Goal: Transaction & Acquisition: Purchase product/service

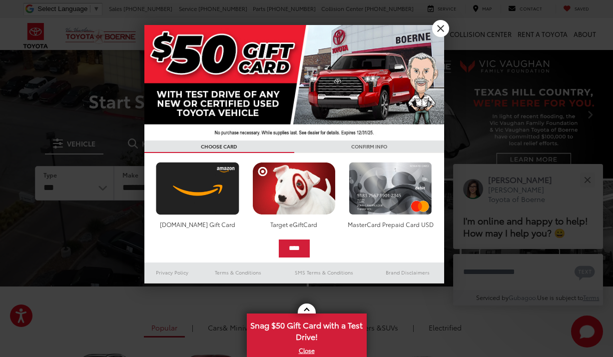
click at [441, 28] on link "X" at bounding box center [440, 28] width 17 height 17
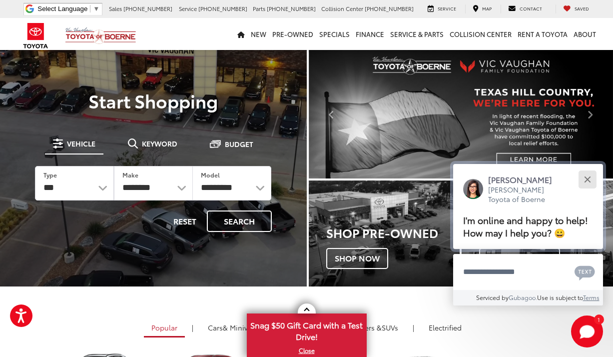
click at [588, 176] on div "Close" at bounding box center [587, 179] width 6 height 6
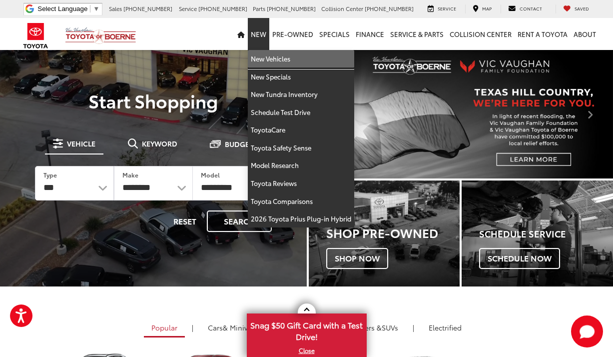
click at [263, 57] on link "New Vehicles" at bounding box center [301, 59] width 106 height 18
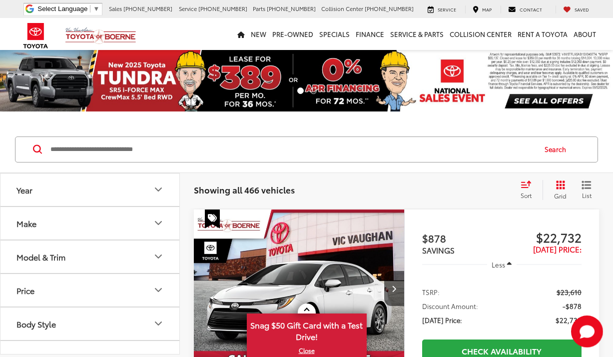
click at [65, 257] on div "Model & Trim" at bounding box center [40, 256] width 49 height 9
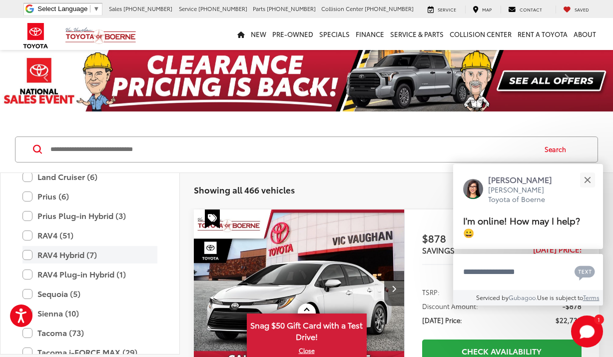
scroll to position [398, 0]
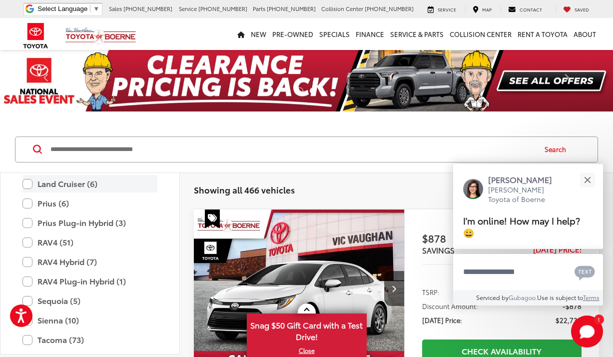
click at [28, 182] on label "Land Cruiser (6)" at bounding box center [89, 183] width 135 height 17
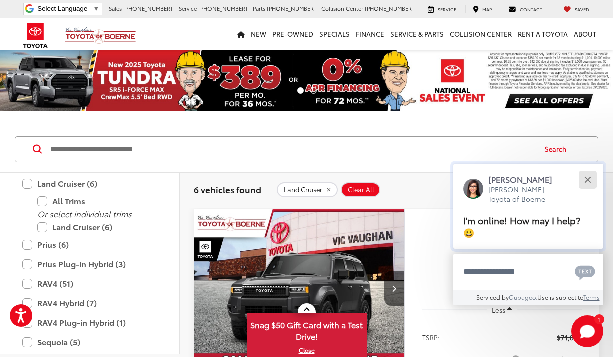
click at [587, 181] on div "Close" at bounding box center [587, 179] width 6 height 6
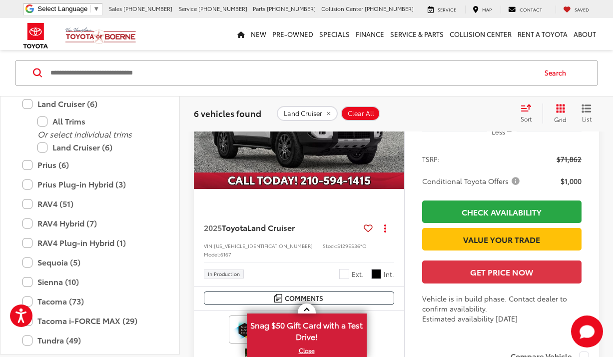
scroll to position [1266, 0]
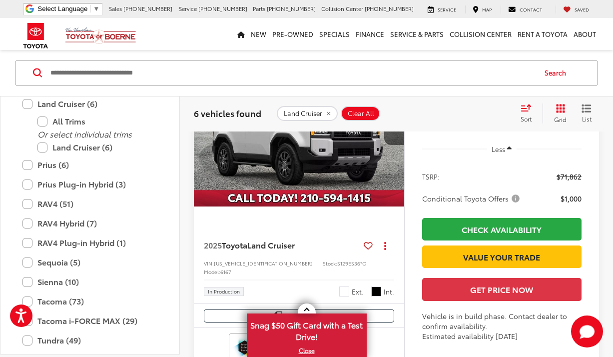
click at [297, 207] on img "2025 Toyota Land Cruiser Land Cruiser 0" at bounding box center [299, 127] width 212 height 159
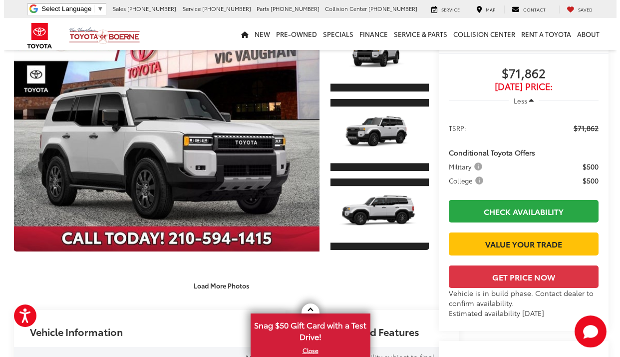
scroll to position [23, 0]
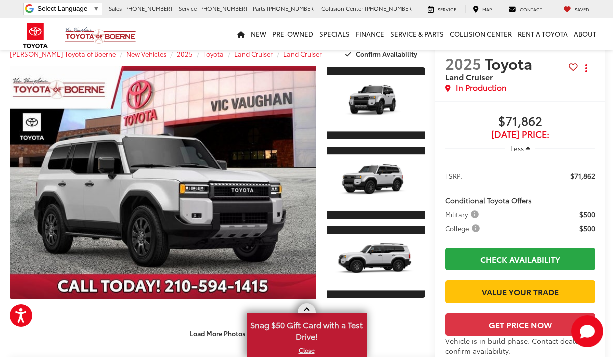
click at [306, 308] on link at bounding box center [307, 308] width 18 height 10
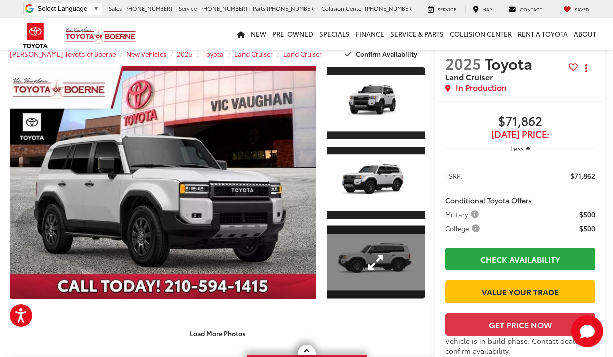
click at [369, 254] on link "Expand Photo 3" at bounding box center [376, 262] width 98 height 74
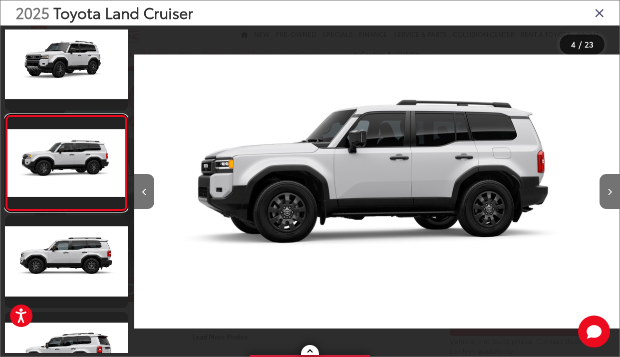
scroll to position [0, 1456]
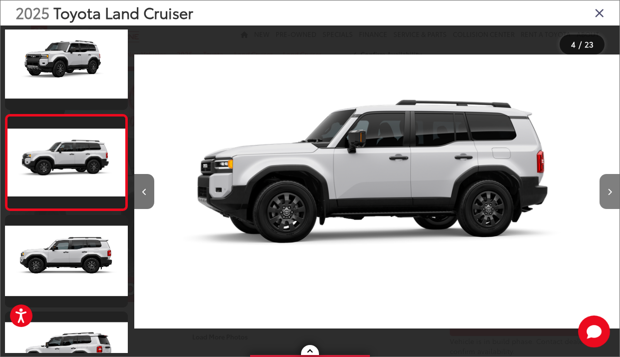
click at [609, 187] on button "Next image" at bounding box center [610, 191] width 20 height 35
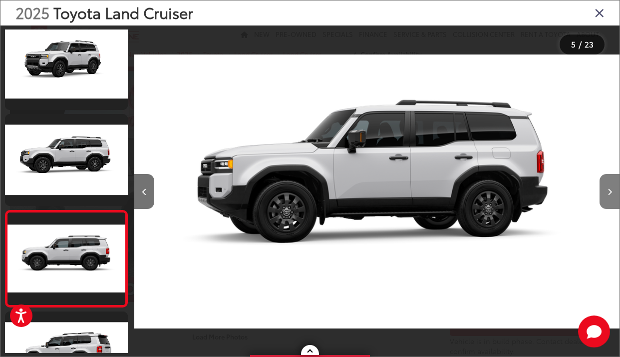
scroll to position [301, 0]
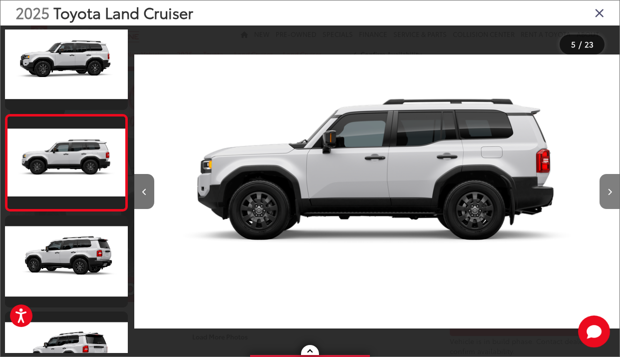
click at [609, 187] on button "Next image" at bounding box center [610, 191] width 20 height 35
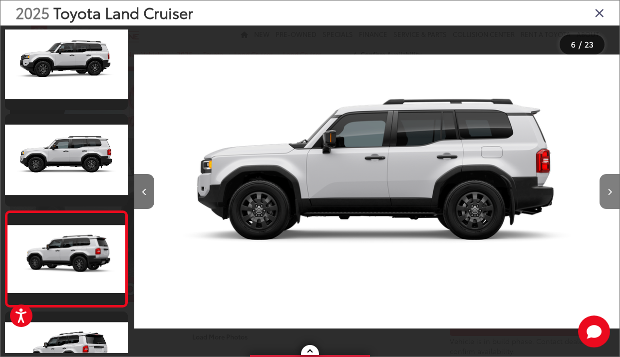
scroll to position [397, 0]
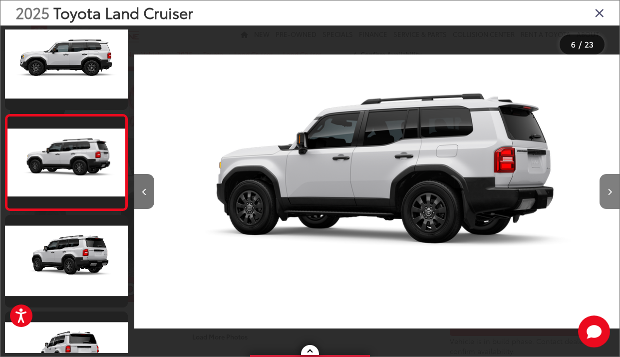
click at [609, 187] on button "Next image" at bounding box center [610, 191] width 20 height 35
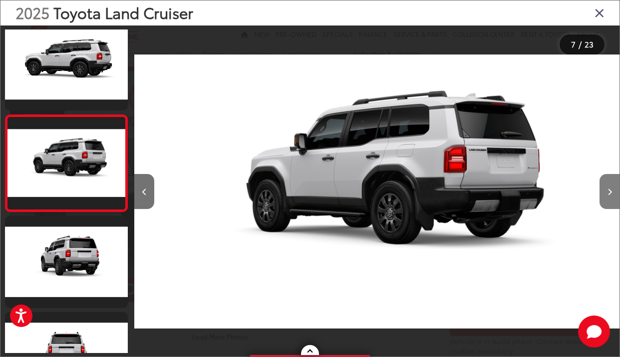
scroll to position [493, 0]
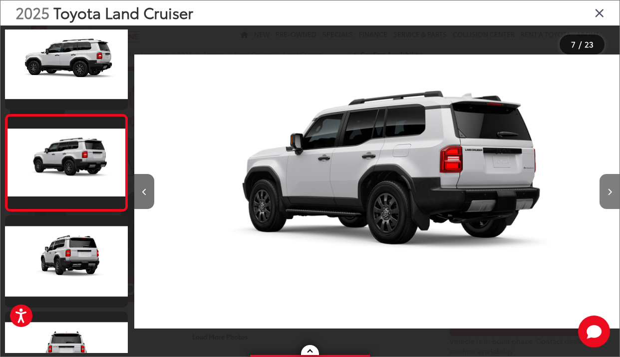
click at [609, 187] on button "Next image" at bounding box center [610, 191] width 20 height 35
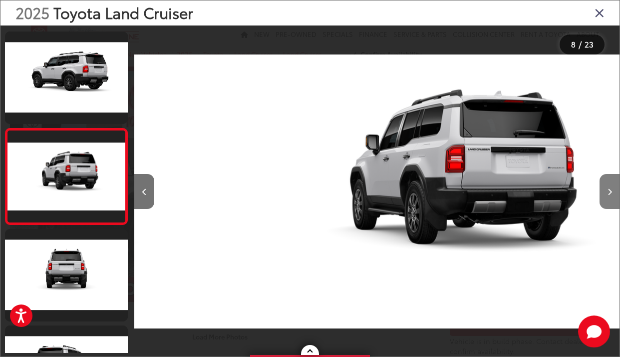
scroll to position [589, 0]
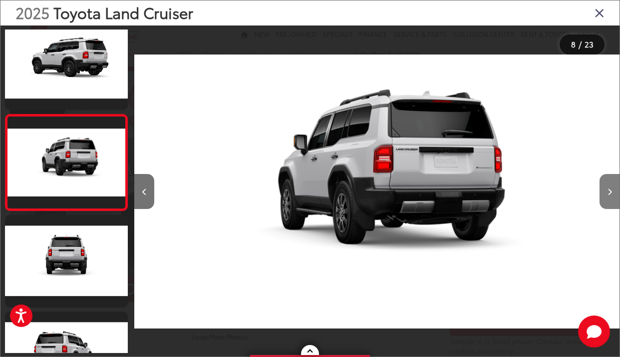
click at [609, 187] on button "Next image" at bounding box center [610, 191] width 20 height 35
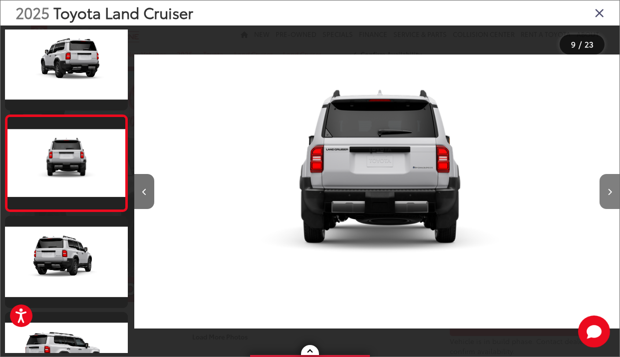
scroll to position [685, 0]
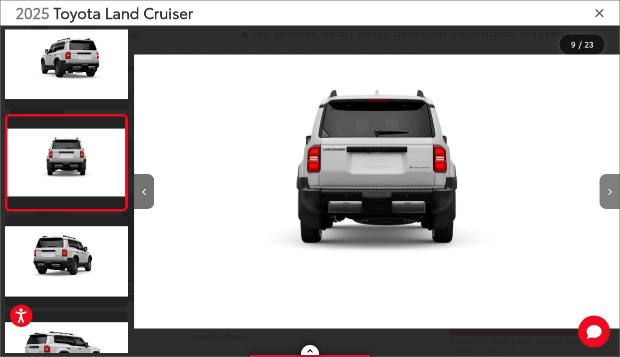
click at [609, 187] on button "Next image" at bounding box center [610, 191] width 20 height 35
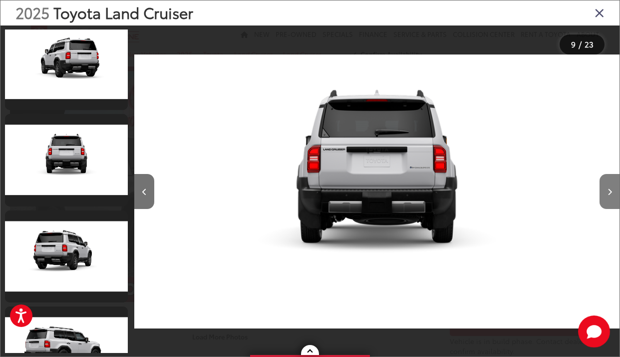
scroll to position [782, 0]
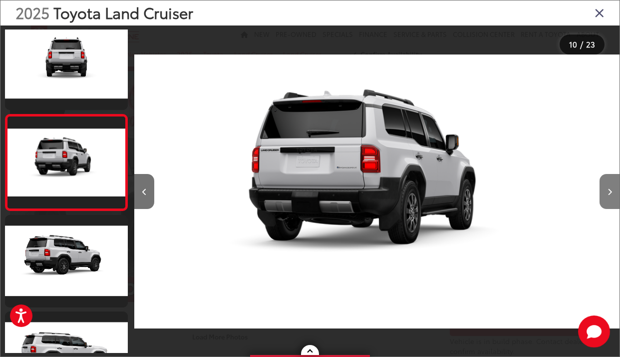
click at [609, 187] on button "Next image" at bounding box center [610, 191] width 20 height 35
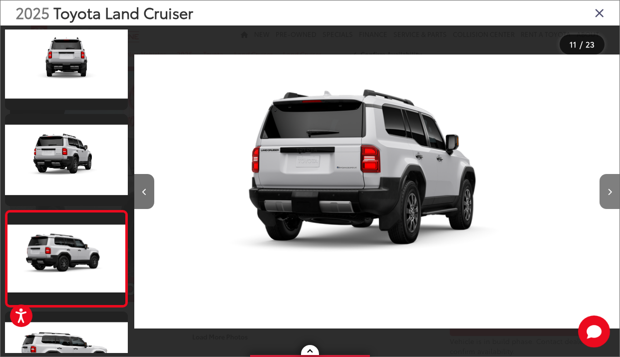
scroll to position [878, 0]
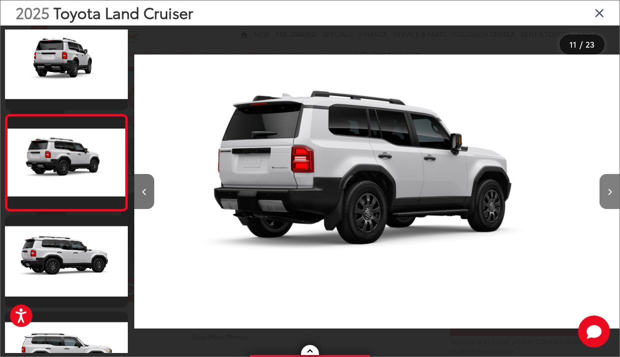
click at [609, 187] on button "Next image" at bounding box center [610, 191] width 20 height 35
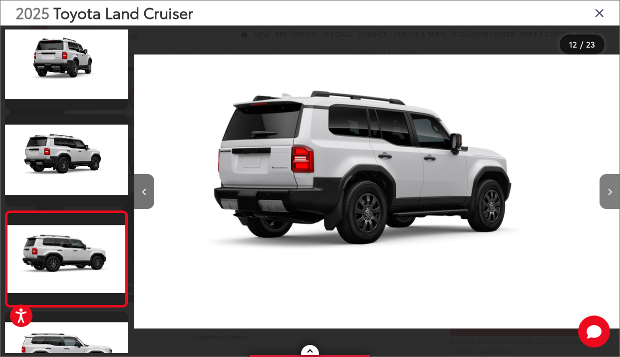
scroll to position [974, 0]
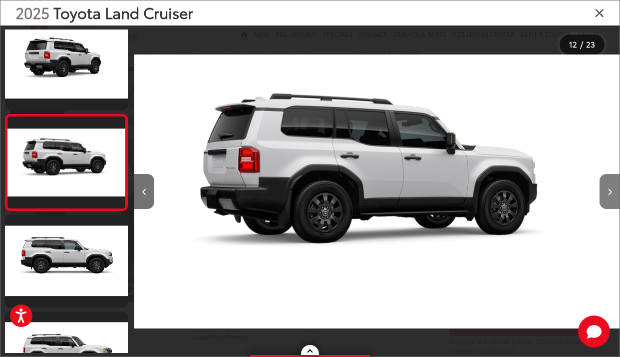
click at [609, 187] on button "Next image" at bounding box center [610, 191] width 20 height 35
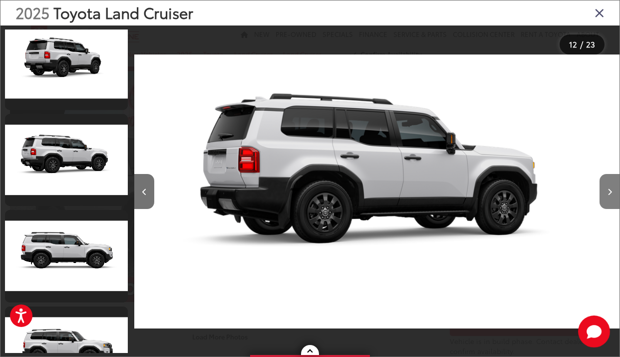
scroll to position [1070, 0]
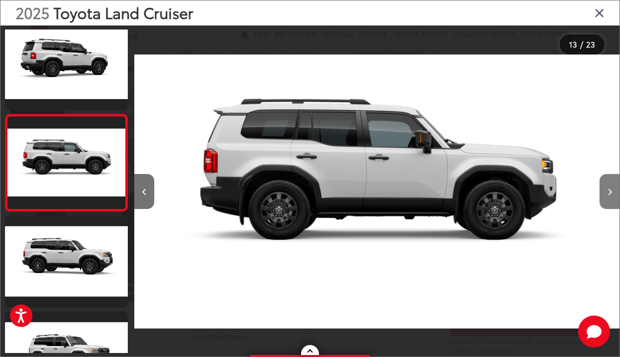
click at [609, 187] on button "Next image" at bounding box center [610, 191] width 20 height 35
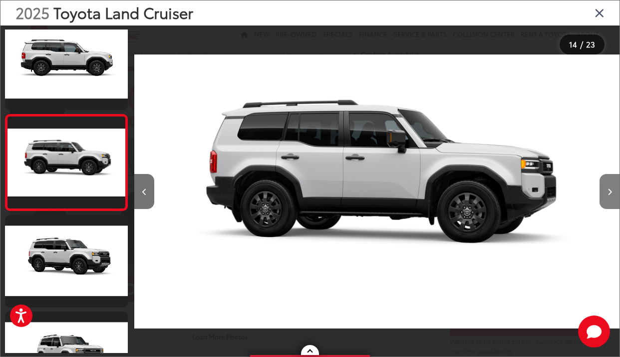
click at [609, 187] on button "Next image" at bounding box center [610, 191] width 20 height 35
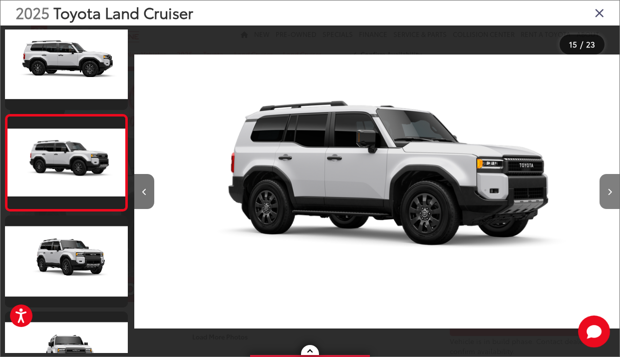
click at [609, 187] on button "Next image" at bounding box center [610, 191] width 20 height 35
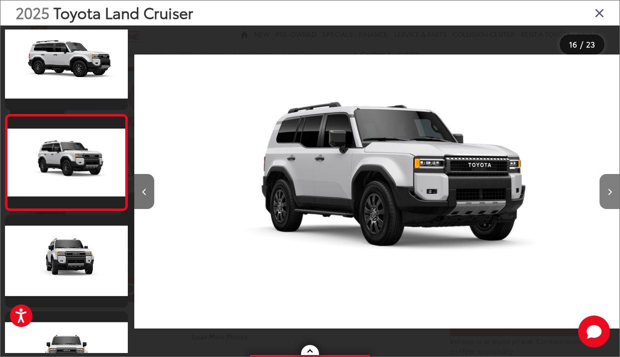
click at [609, 187] on button "Next image" at bounding box center [610, 191] width 20 height 35
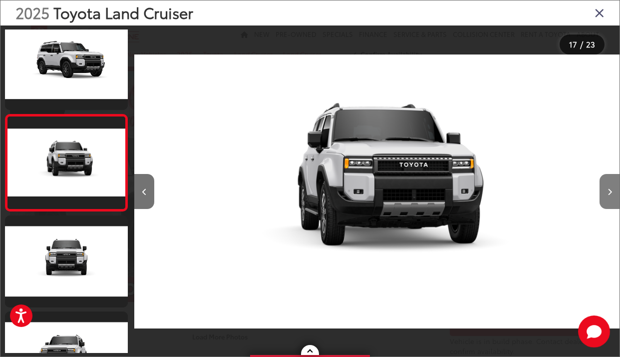
click at [609, 187] on button "Next image" at bounding box center [610, 191] width 20 height 35
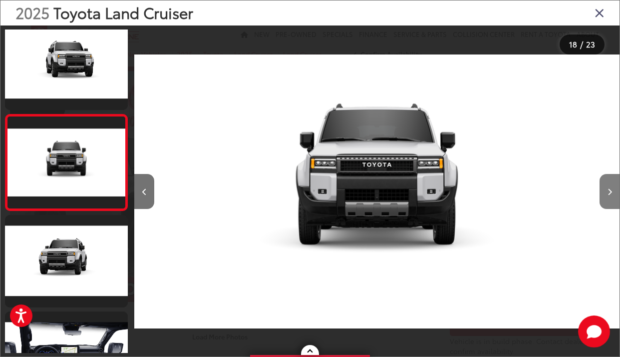
click at [609, 187] on button "Next image" at bounding box center [610, 191] width 20 height 35
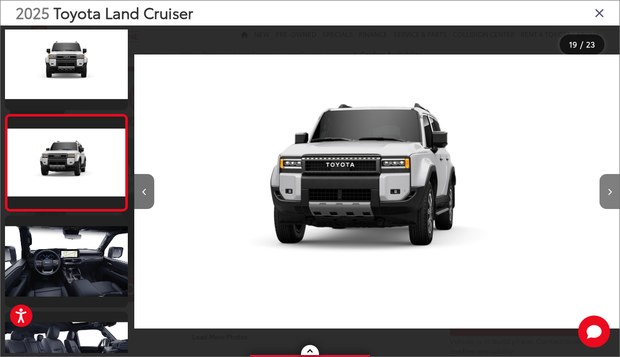
click at [609, 187] on button "Next image" at bounding box center [610, 191] width 20 height 35
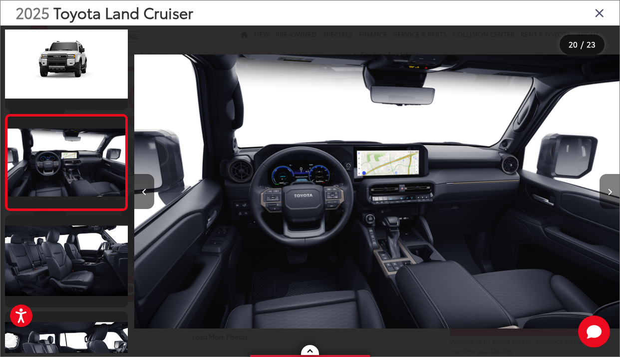
click at [609, 187] on button "Next image" at bounding box center [610, 191] width 20 height 35
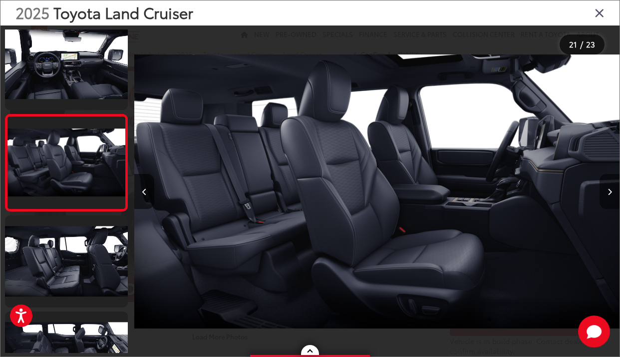
click at [609, 187] on button "Next image" at bounding box center [610, 191] width 20 height 35
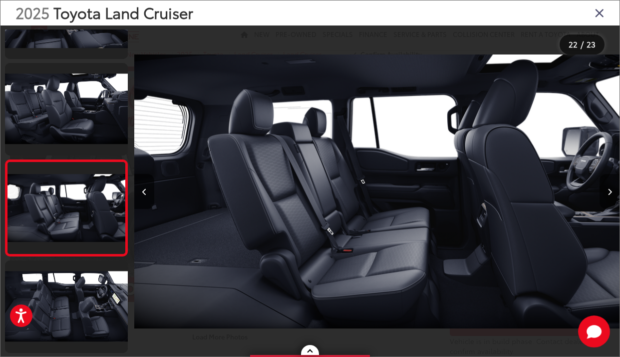
click at [609, 187] on button "Next image" at bounding box center [610, 191] width 20 height 35
